Goal: Check status: Check status

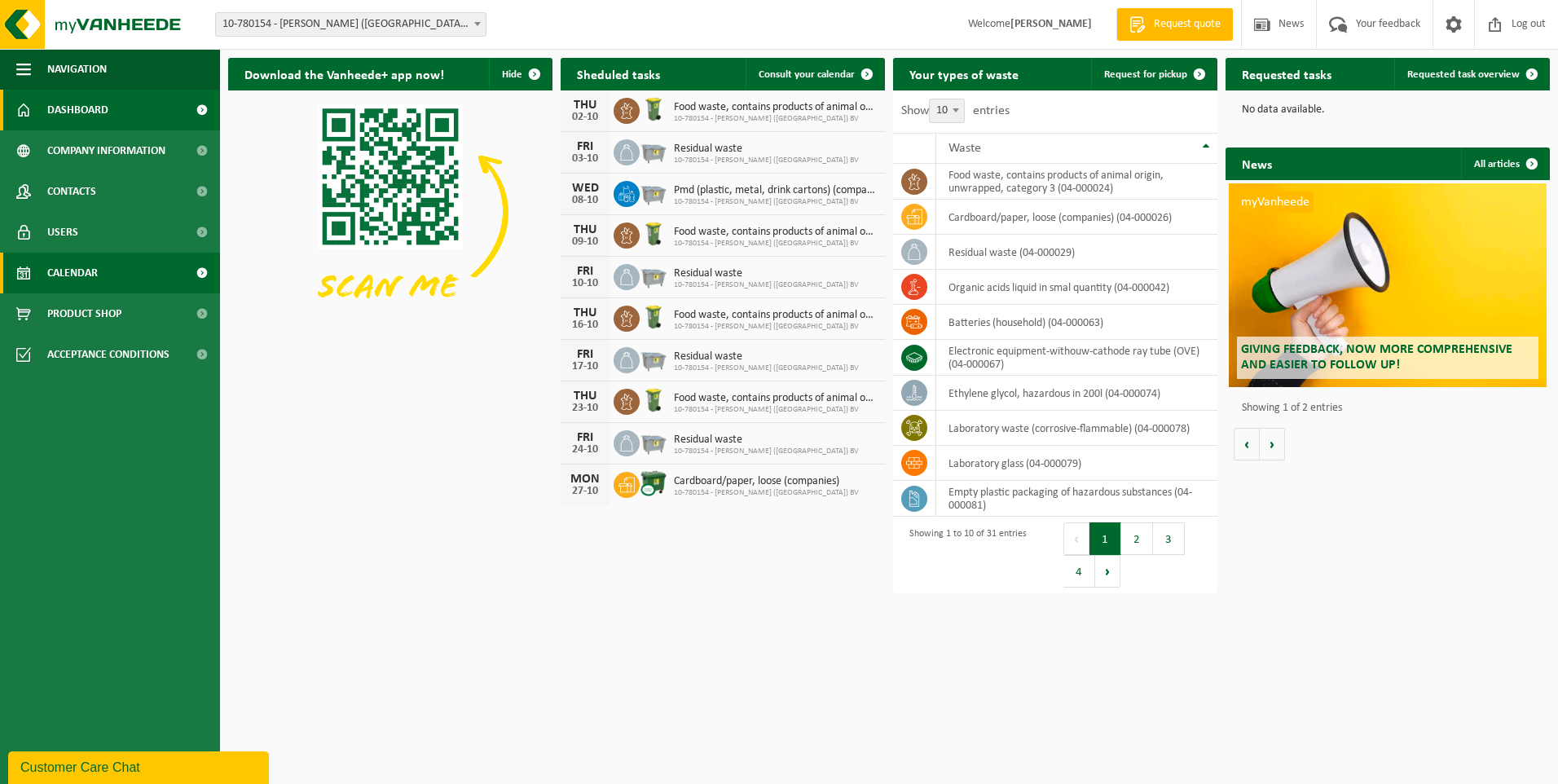
click at [96, 279] on span "Calendar" at bounding box center [73, 273] width 51 height 41
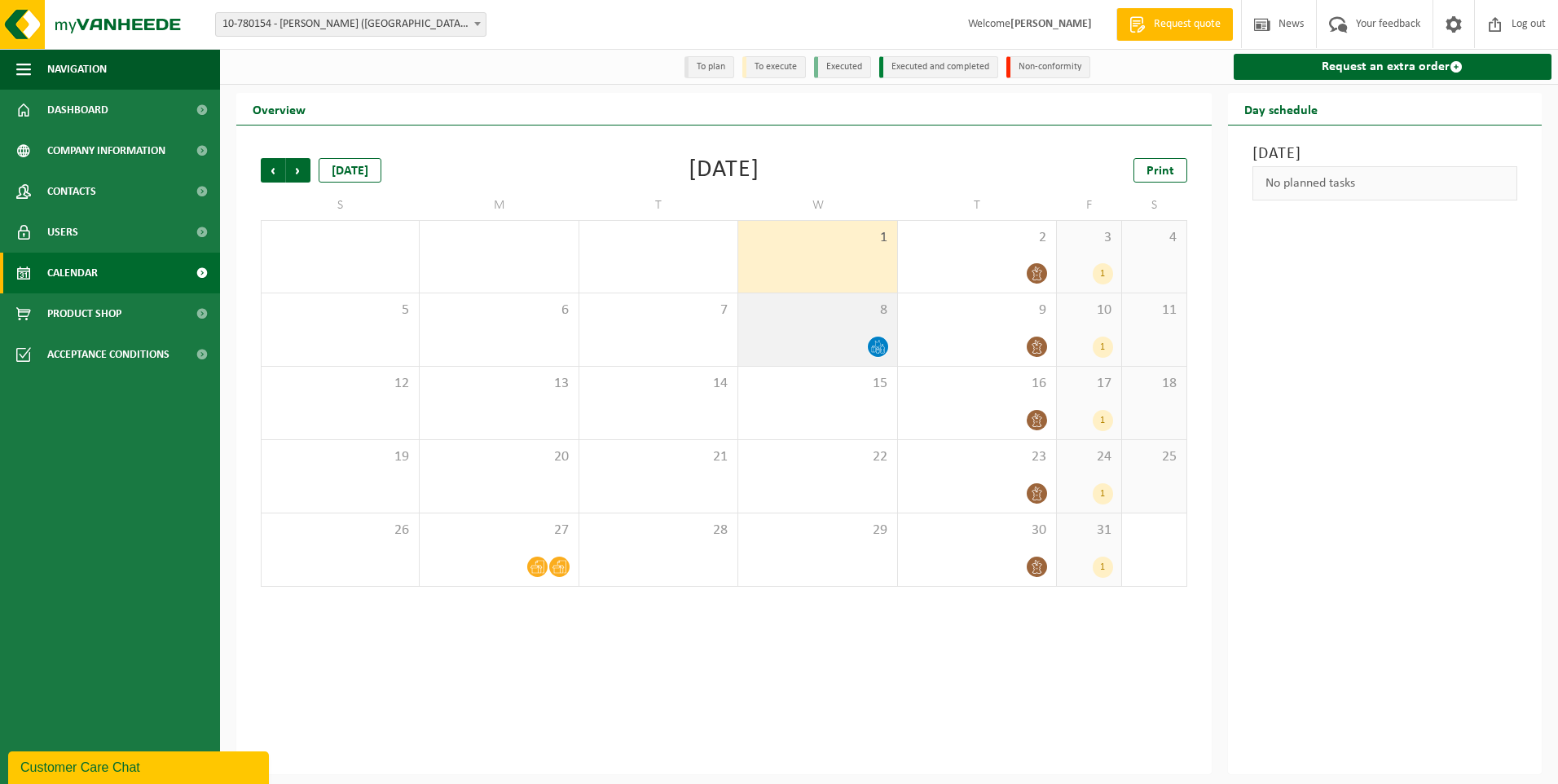
click at [878, 348] on icon at bounding box center [878, 347] width 14 height 14
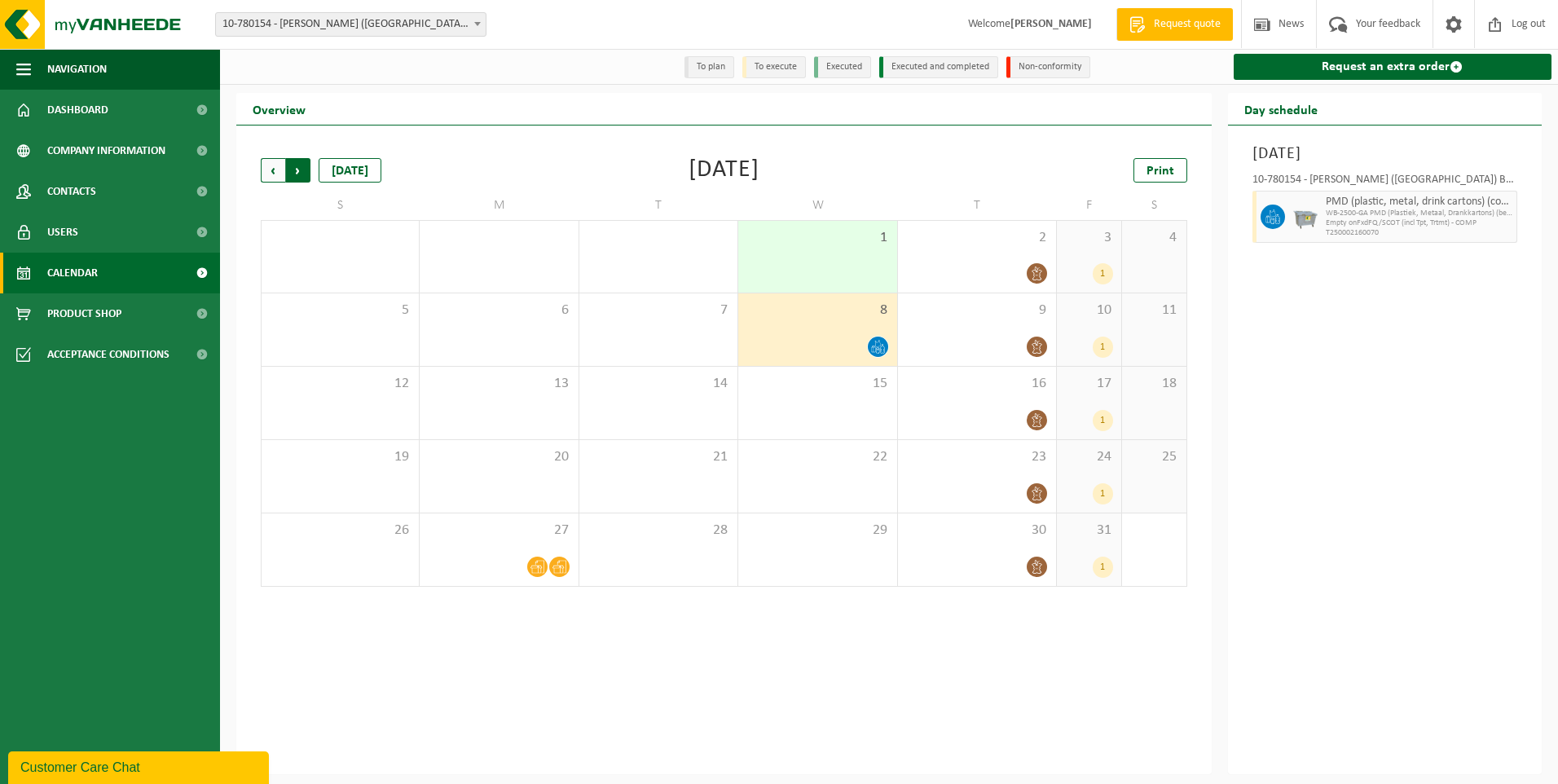
click at [268, 173] on span "Previous" at bounding box center [273, 170] width 24 height 24
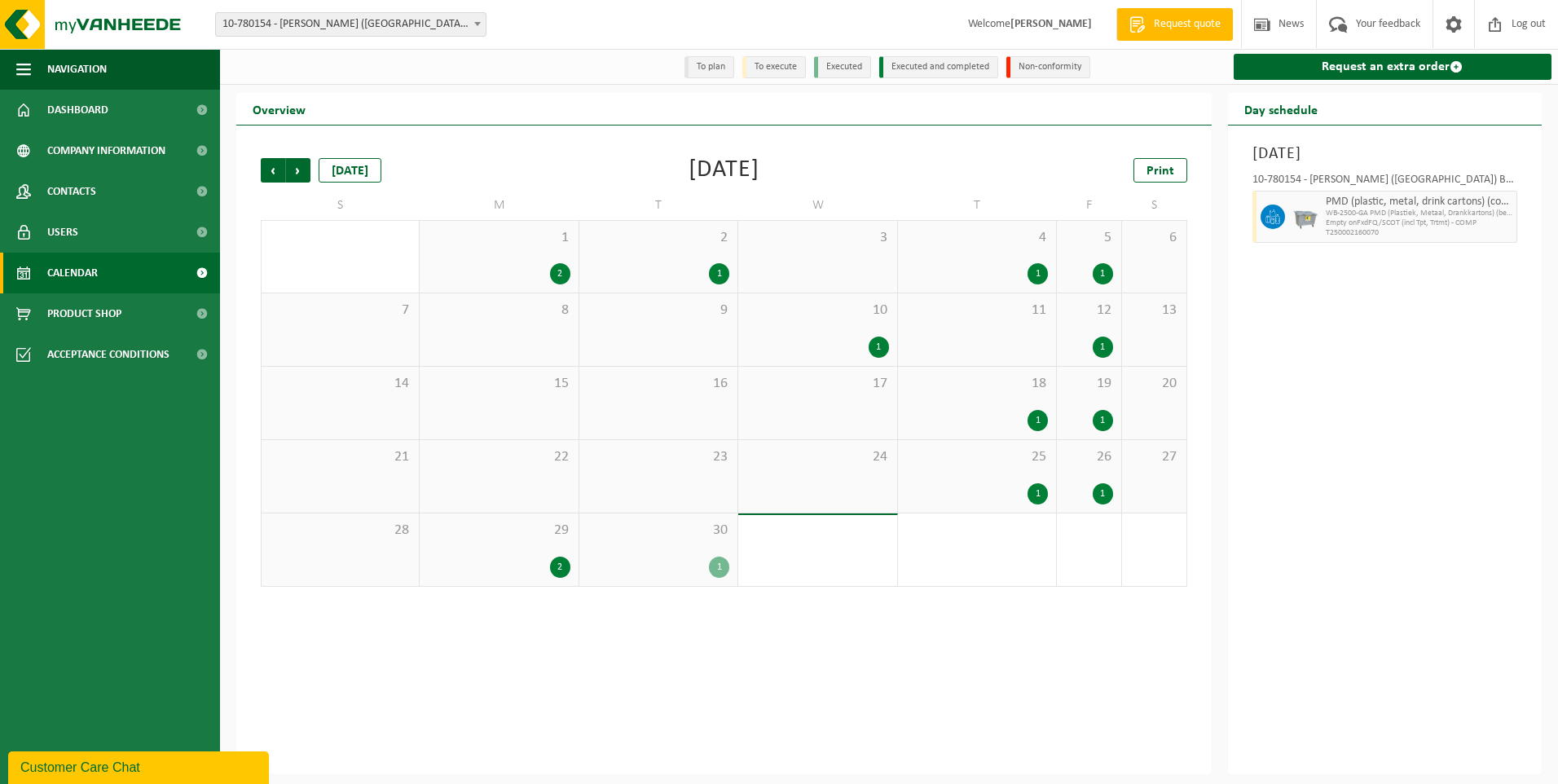
click at [718, 271] on div "1" at bounding box center [719, 274] width 20 height 21
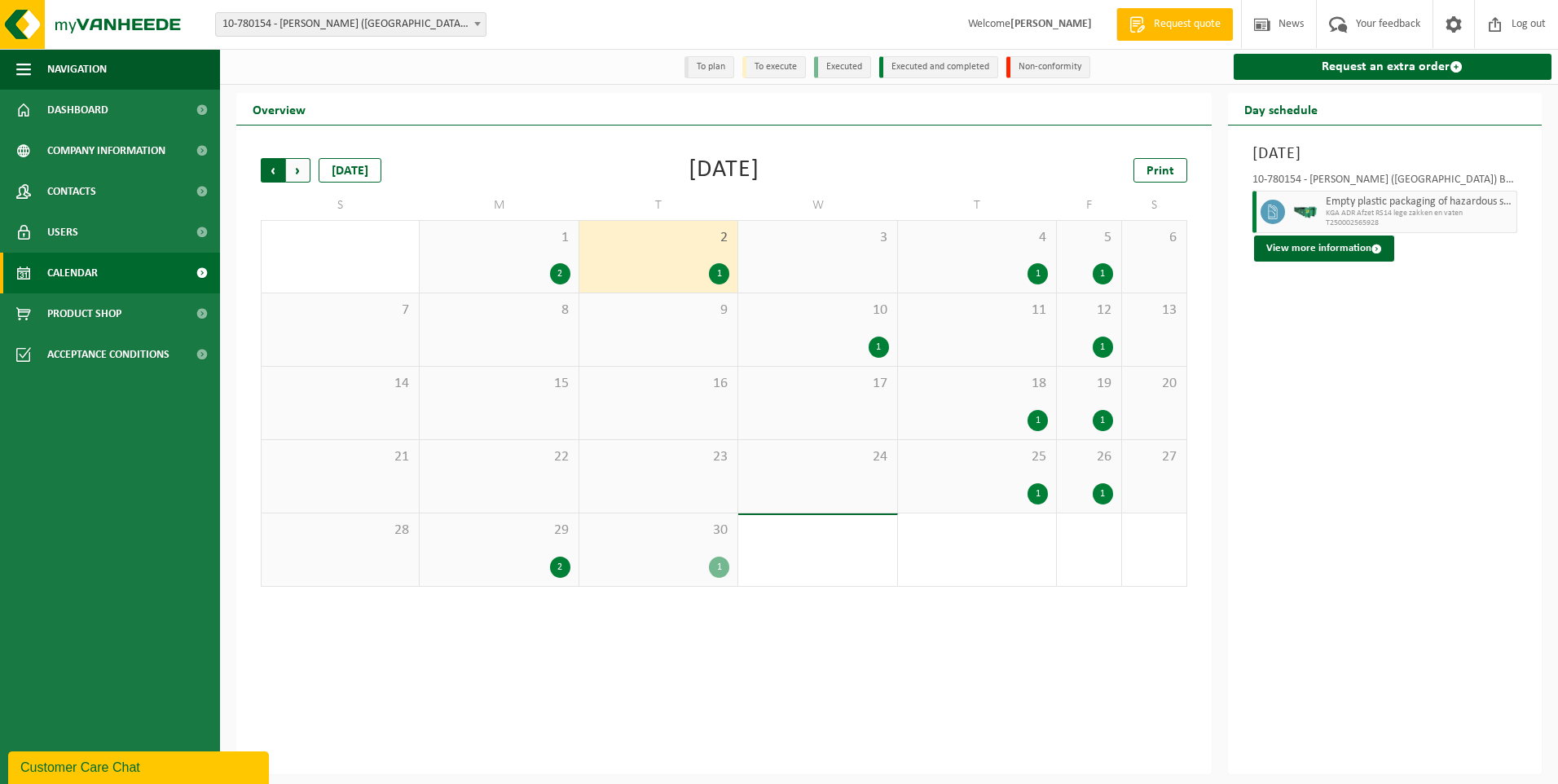
click at [297, 175] on span "Next" at bounding box center [298, 170] width 24 height 24
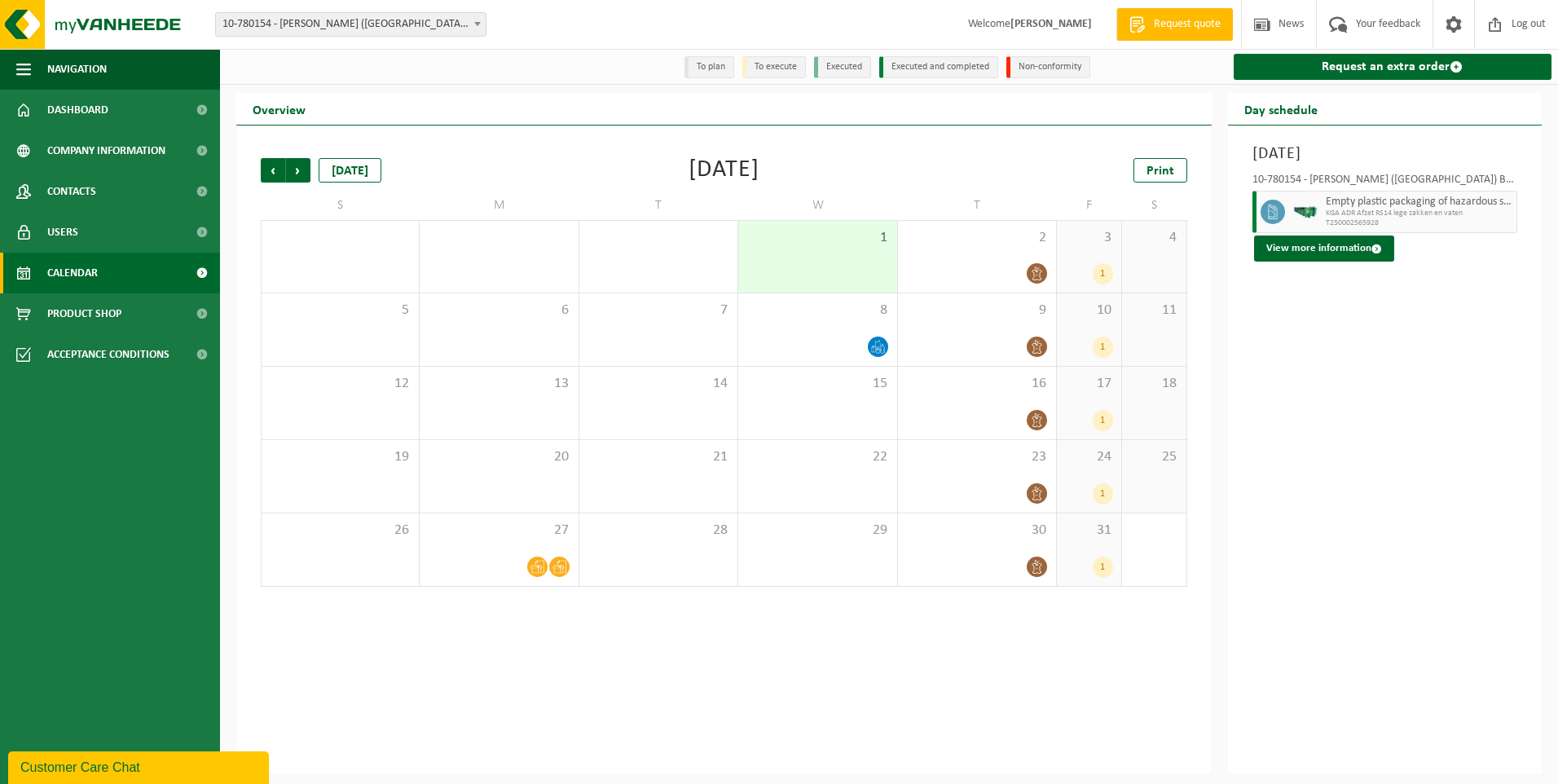
click at [815, 246] on div "1" at bounding box center [817, 257] width 158 height 72
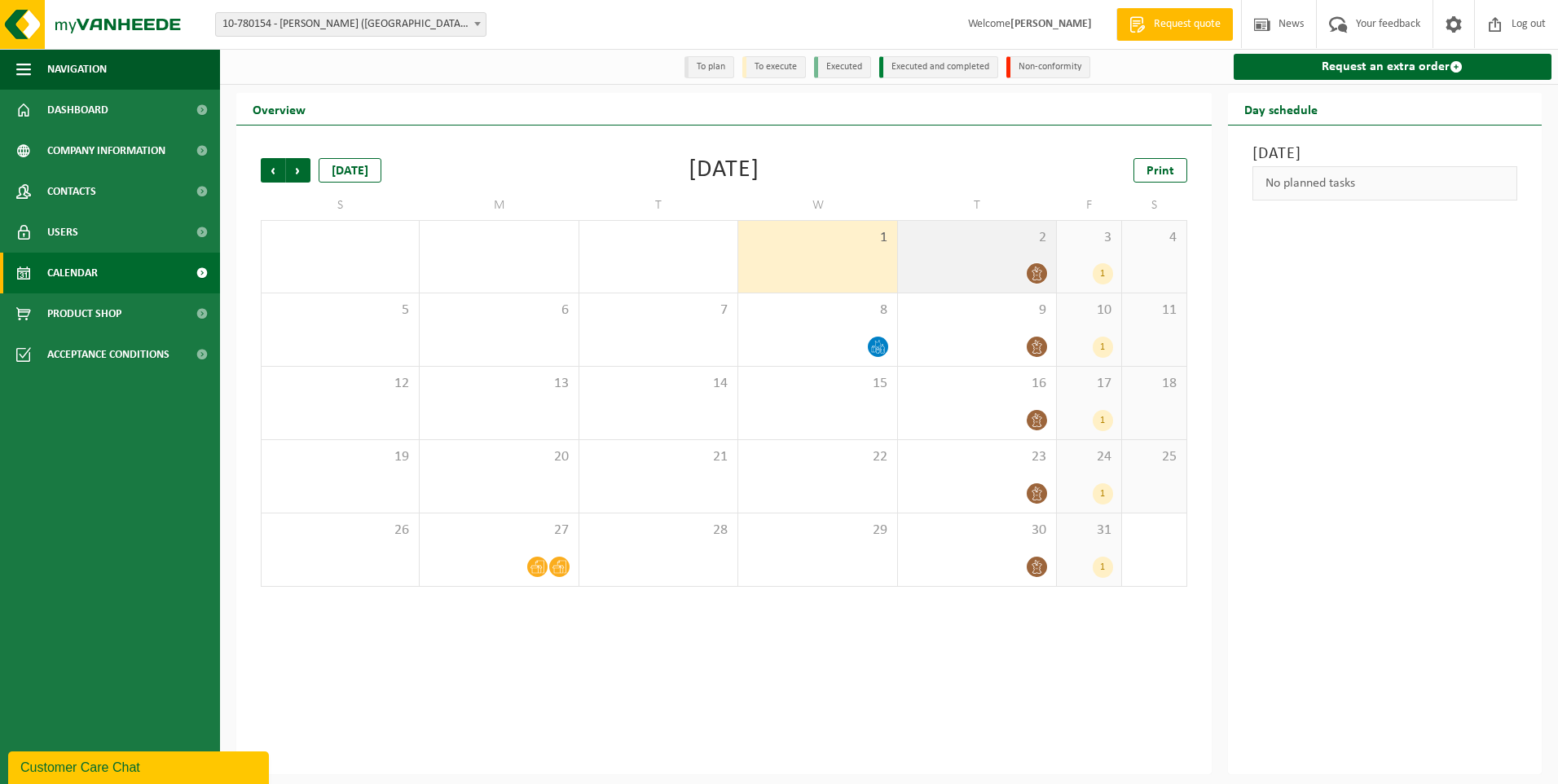
click at [1037, 274] on icon at bounding box center [1037, 274] width 14 height 14
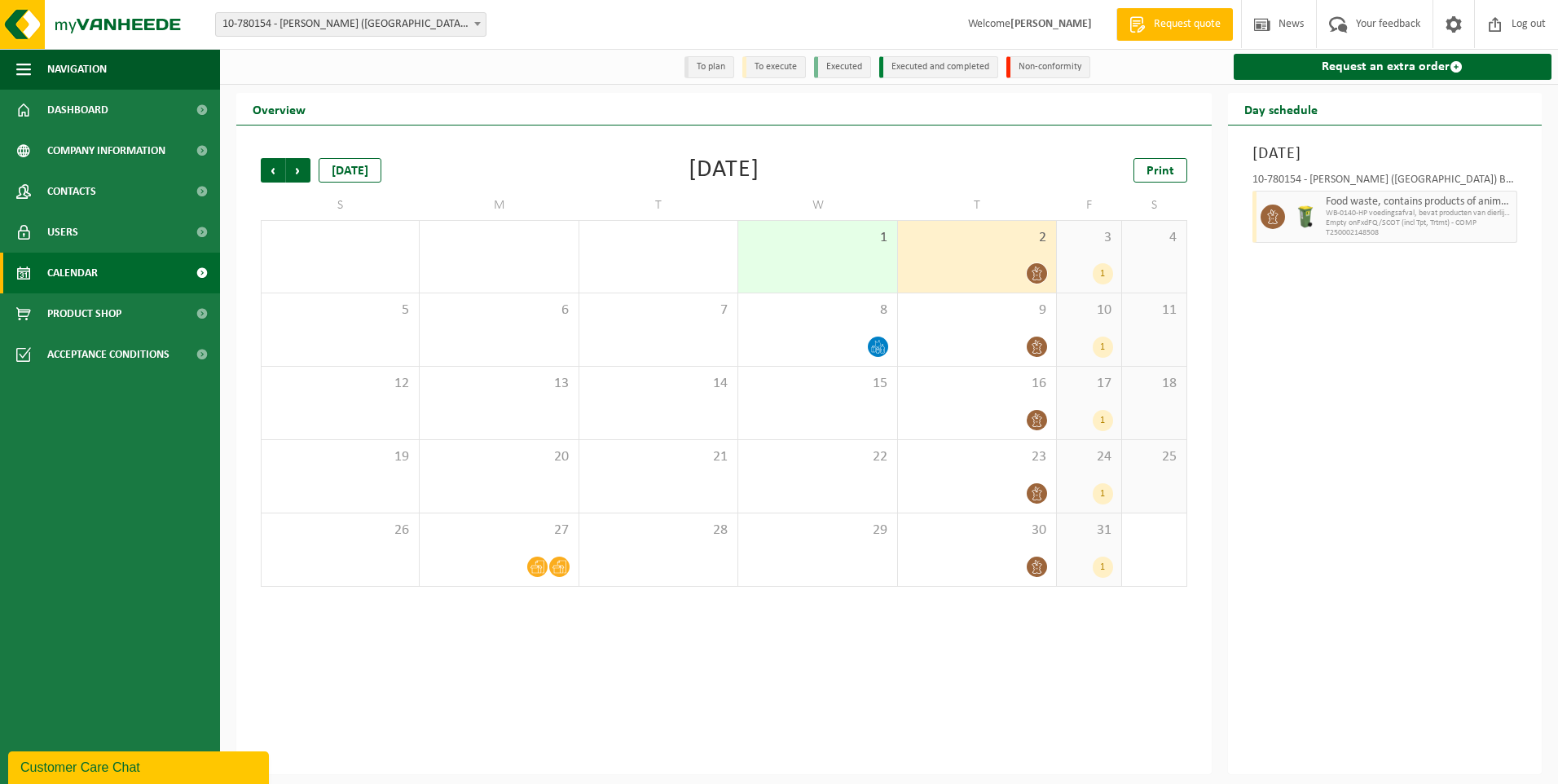
click at [1103, 275] on div "1" at bounding box center [1102, 274] width 20 height 21
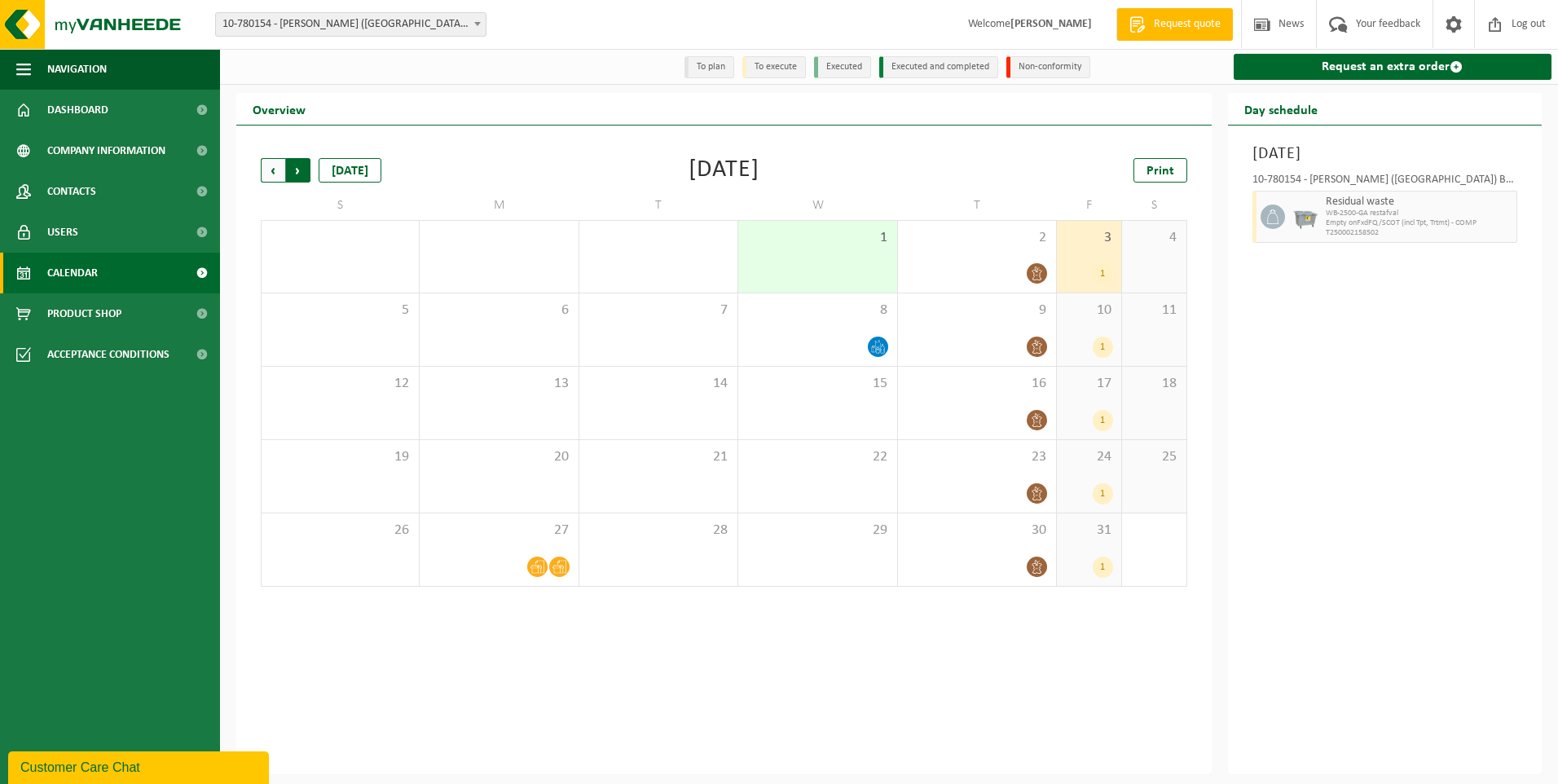
click at [267, 179] on span "Previous" at bounding box center [273, 170] width 24 height 24
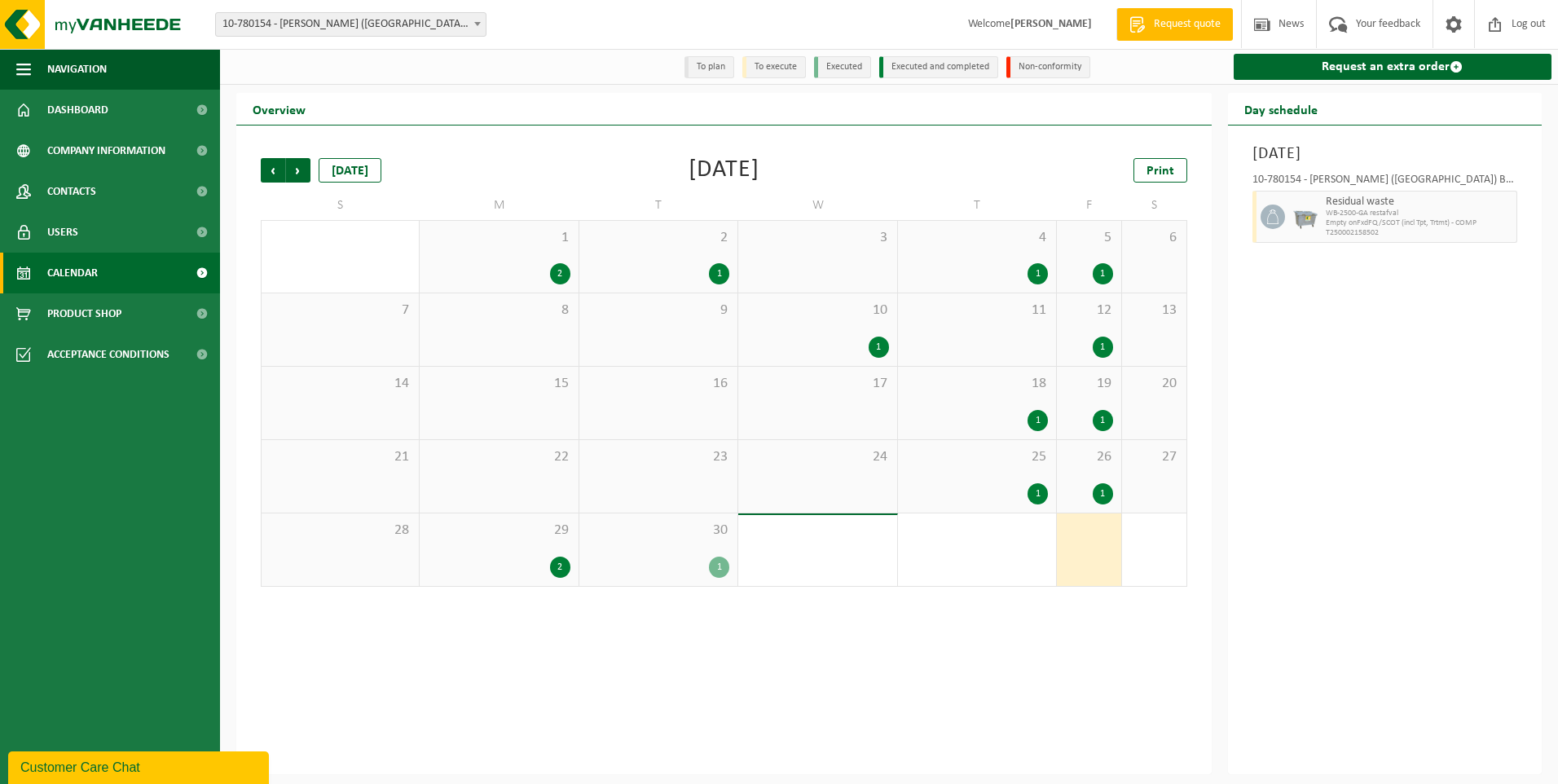
click at [714, 567] on div "1" at bounding box center [719, 567] width 20 height 21
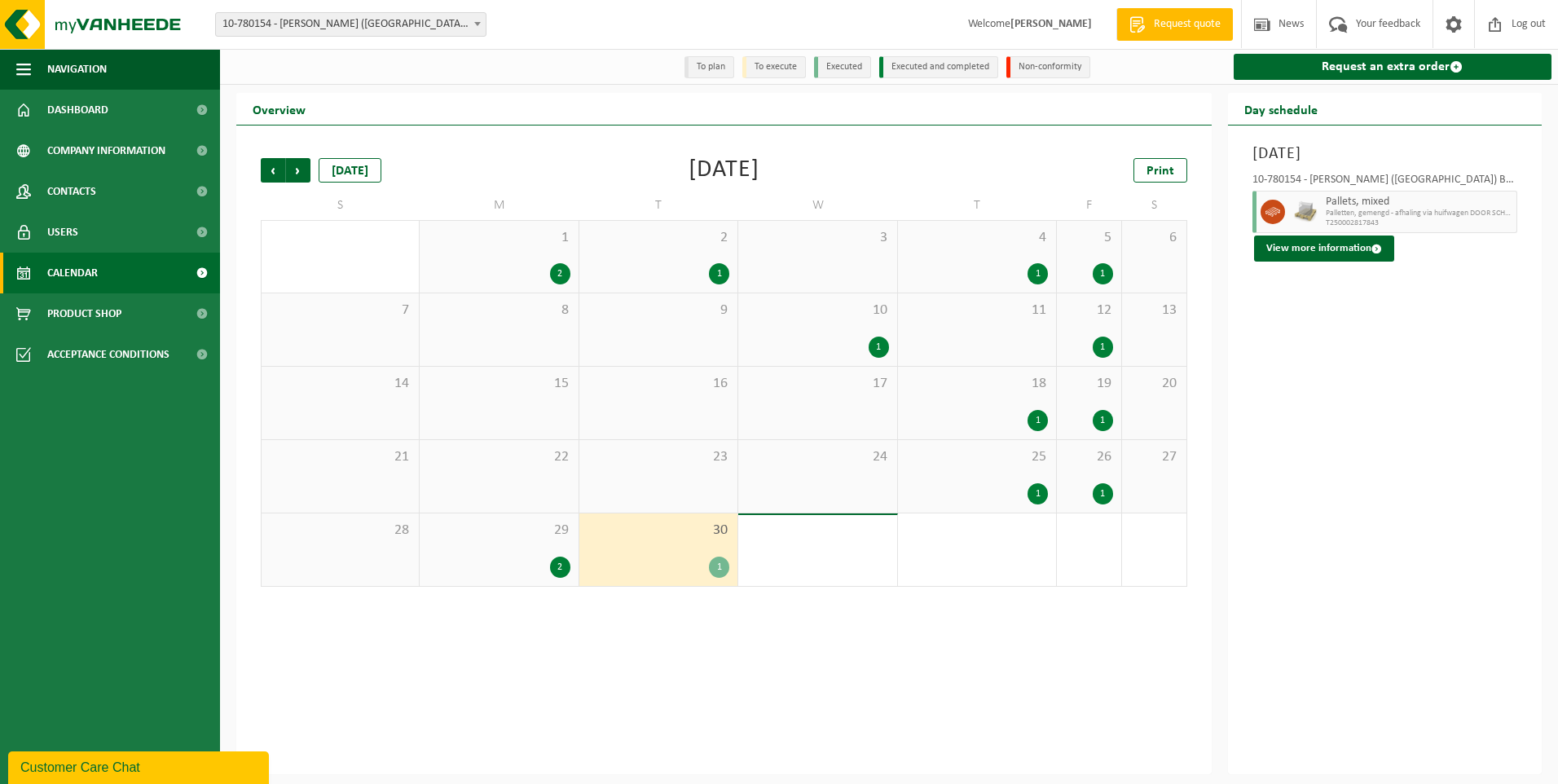
click at [553, 573] on div "2" at bounding box center [560, 567] width 20 height 21
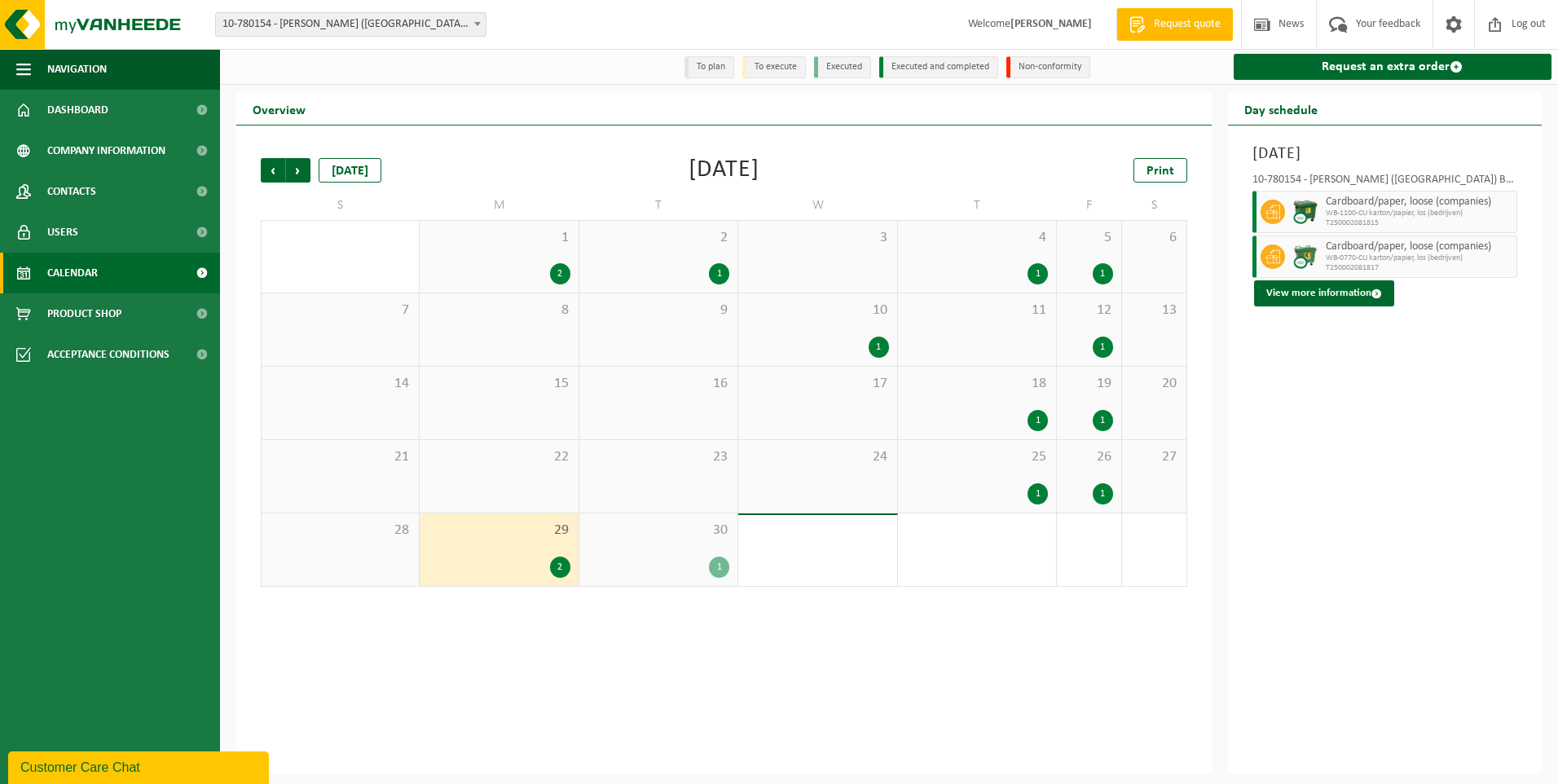
click at [720, 569] on div "1" at bounding box center [719, 567] width 20 height 21
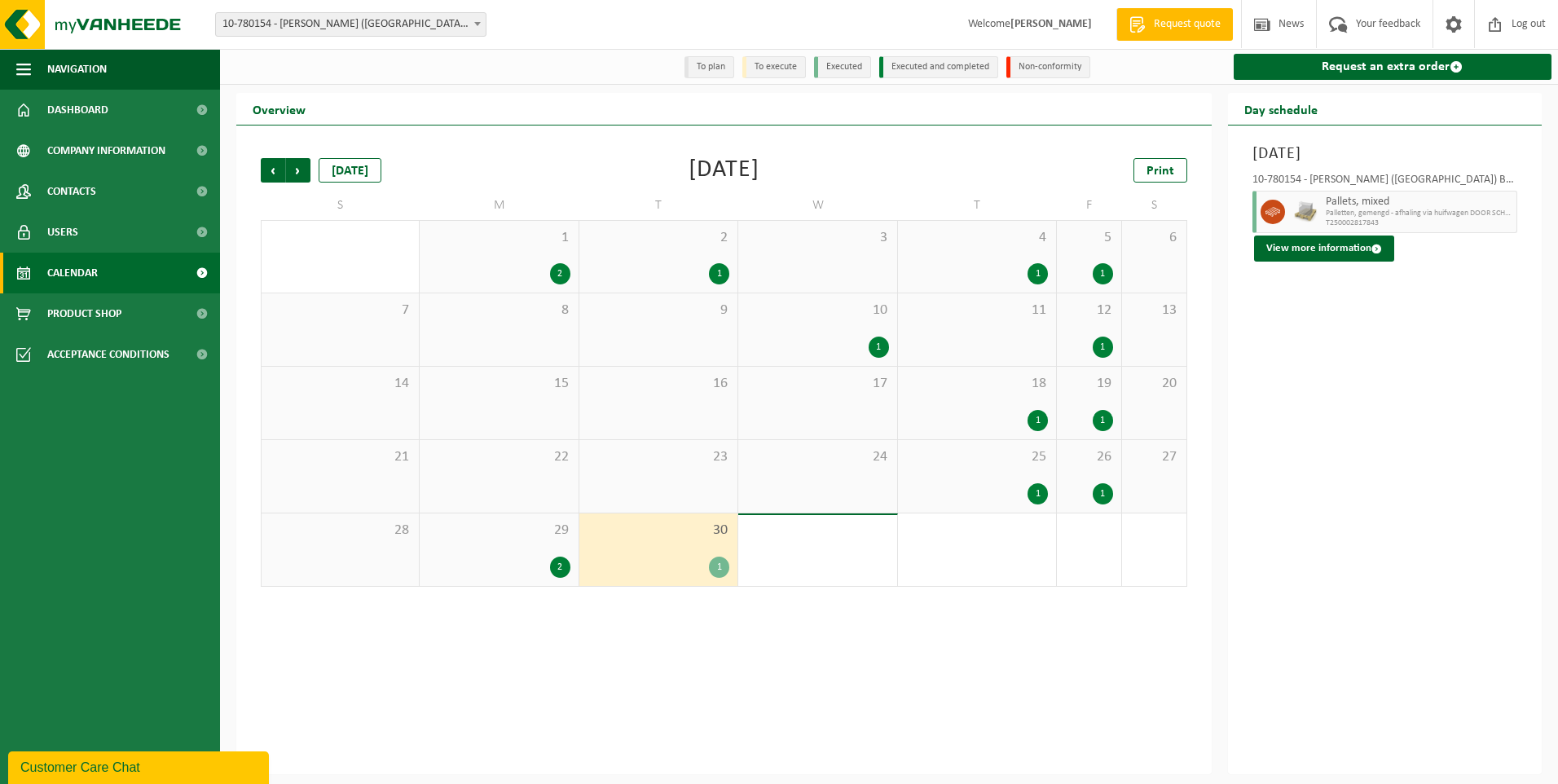
click at [881, 346] on div "1" at bounding box center [879, 347] width 20 height 21
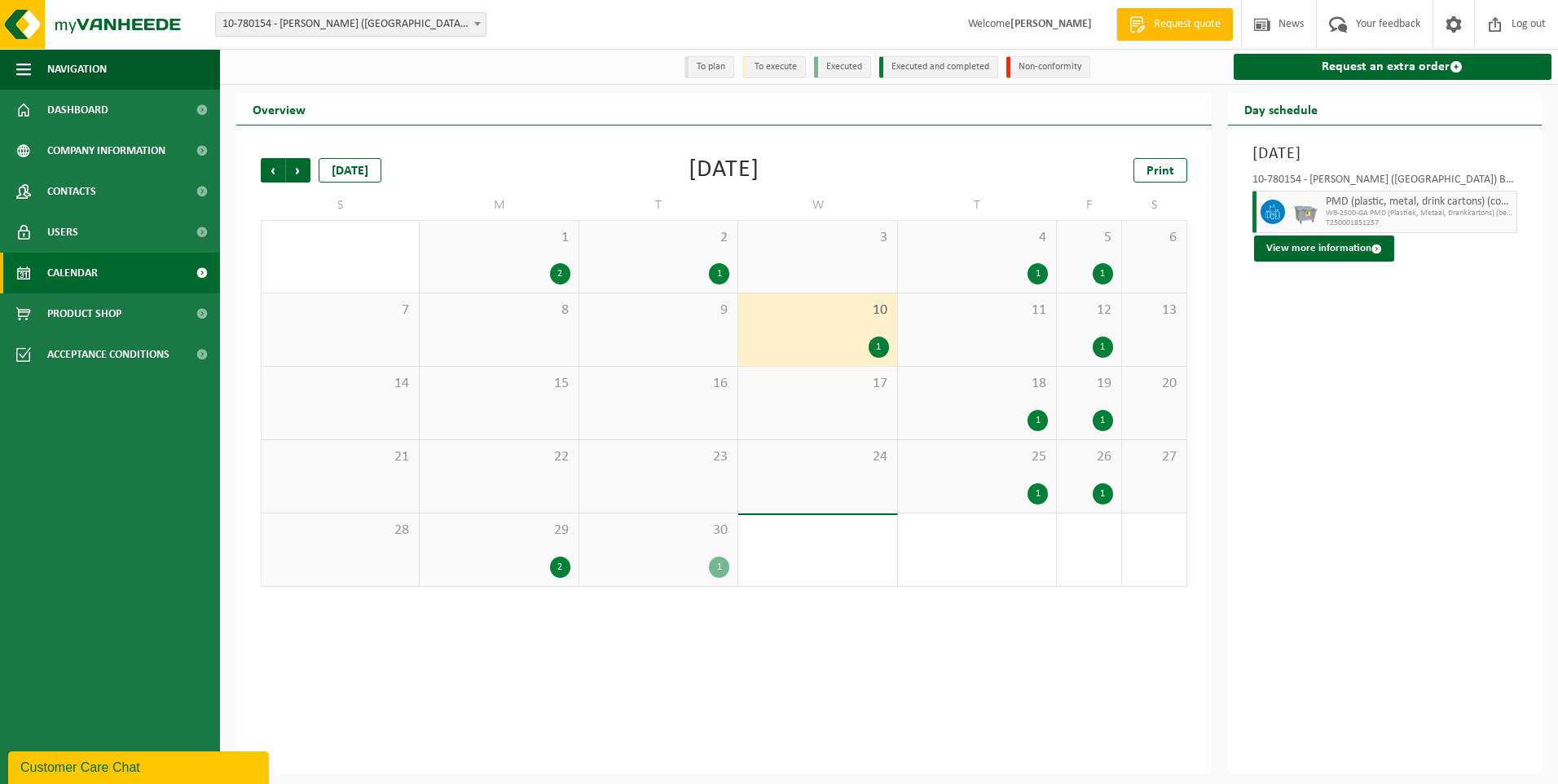
click at [716, 276] on div "1" at bounding box center [719, 274] width 20 height 21
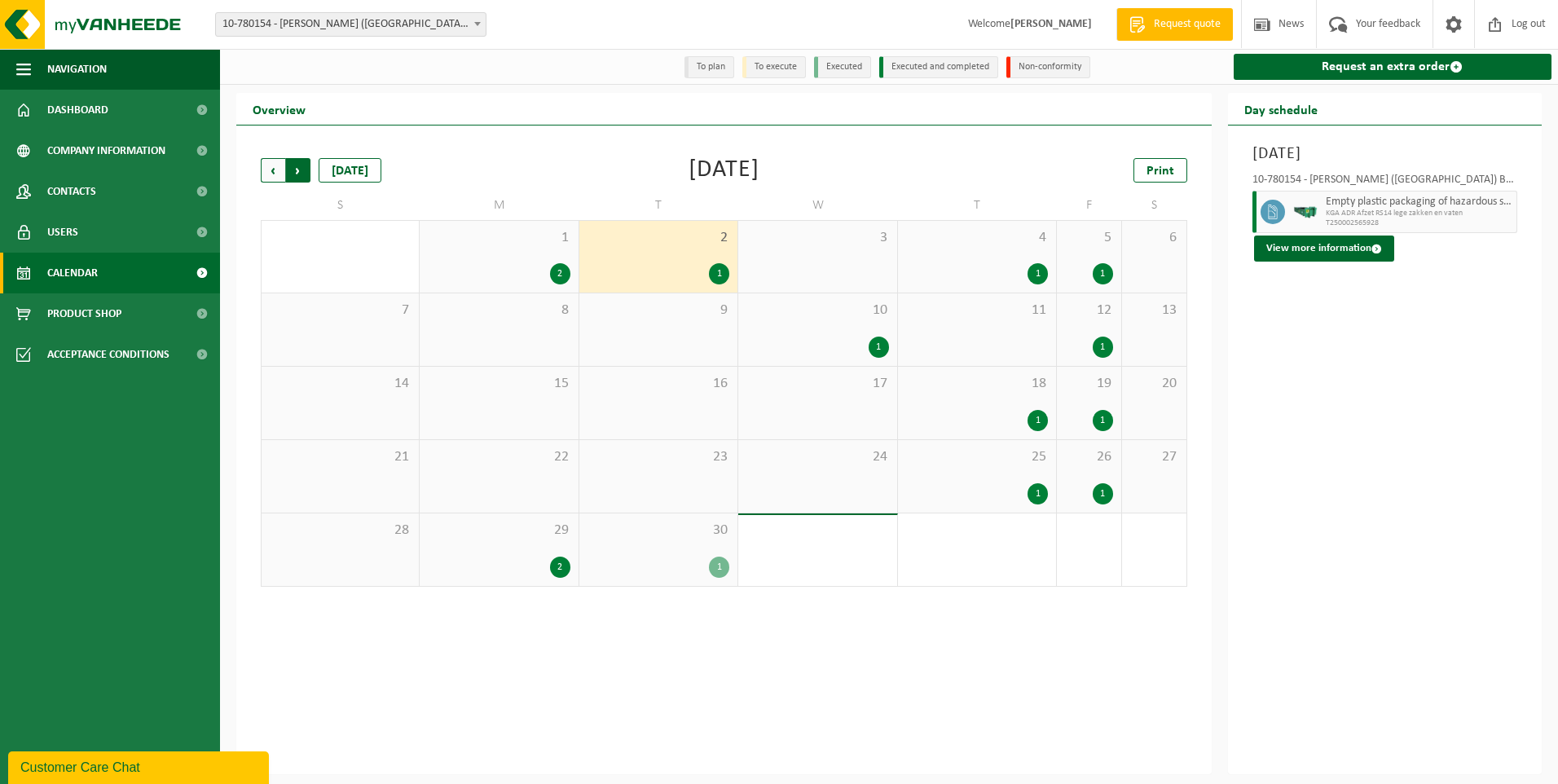
click at [272, 175] on span "Previous" at bounding box center [273, 170] width 24 height 24
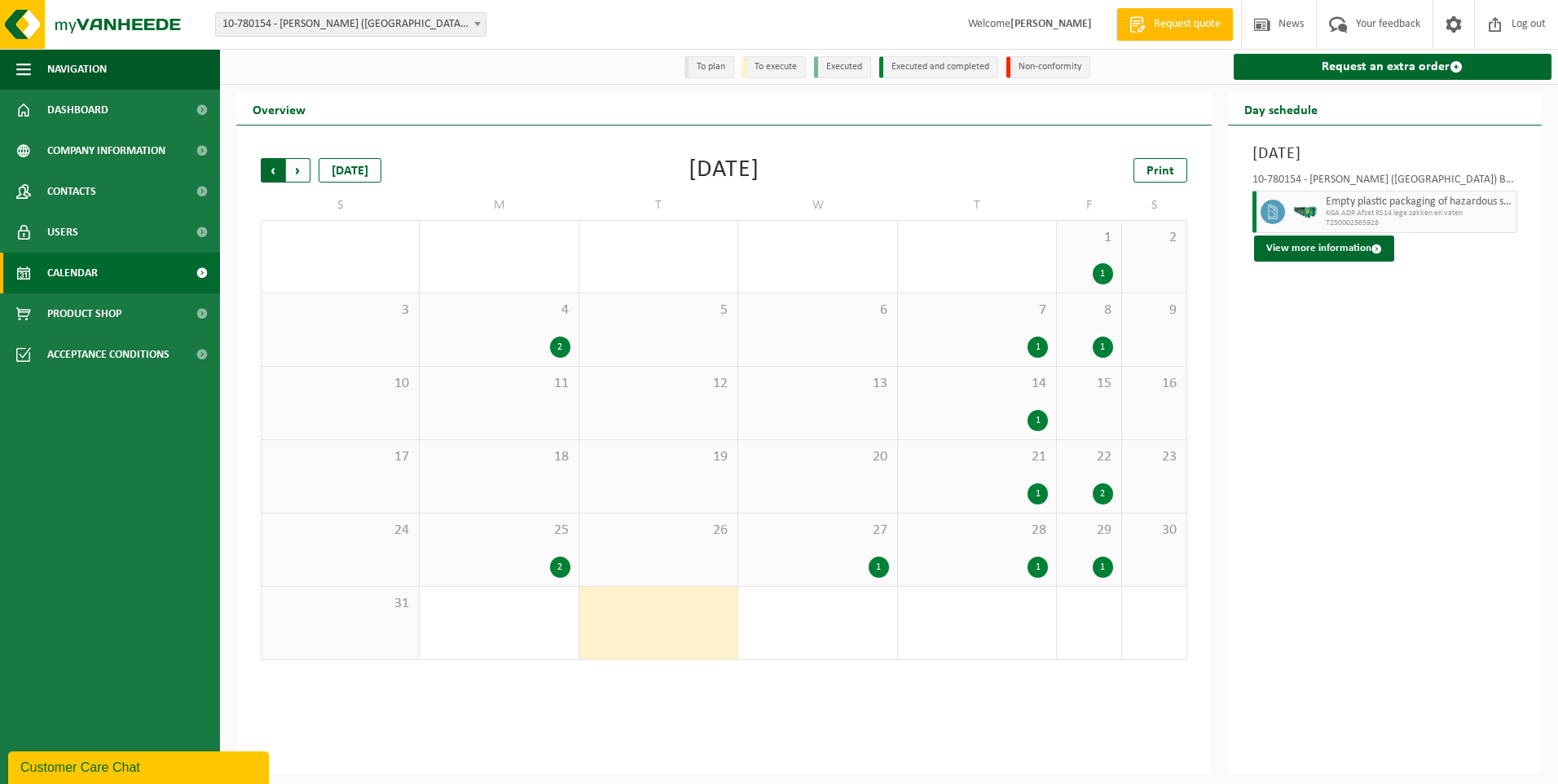
click at [296, 174] on span "Next" at bounding box center [298, 170] width 24 height 24
